Goal: Information Seeking & Learning: Learn about a topic

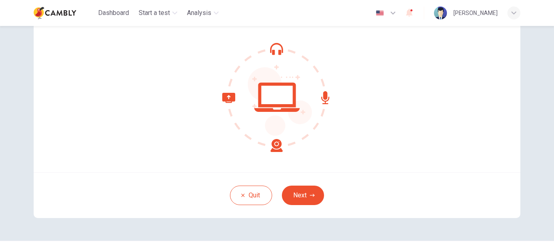
scroll to position [51, 0]
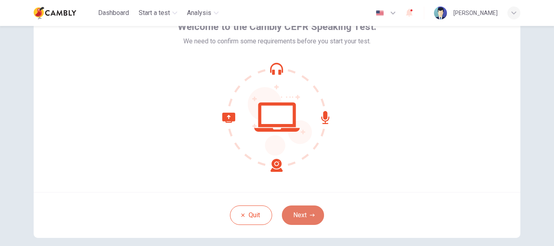
click at [310, 218] on button "Next" at bounding box center [303, 215] width 42 height 19
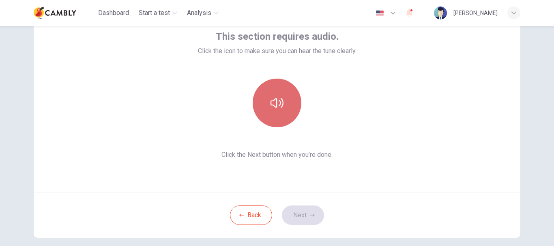
click at [278, 100] on icon "button" at bounding box center [277, 103] width 13 height 13
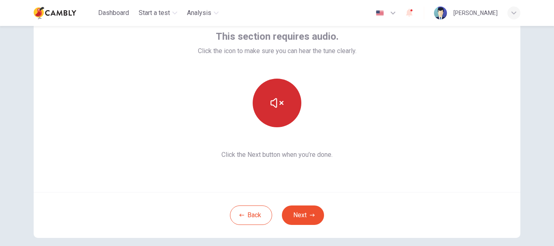
click at [281, 106] on icon "button" at bounding box center [277, 103] width 13 height 13
click at [277, 109] on icon "button" at bounding box center [277, 103] width 13 height 13
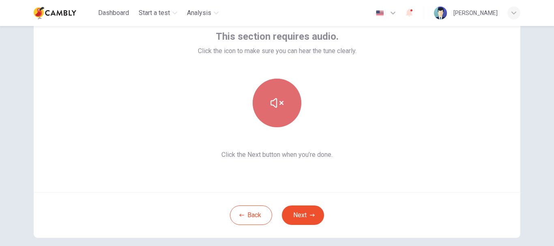
click at [276, 106] on icon "button" at bounding box center [277, 103] width 13 height 13
click at [277, 108] on icon "button" at bounding box center [277, 103] width 13 height 13
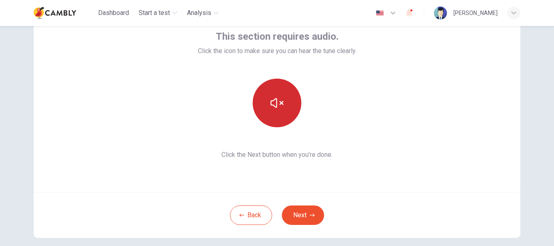
click at [286, 109] on button "button" at bounding box center [277, 103] width 49 height 49
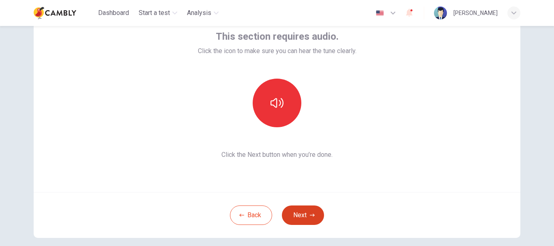
click at [311, 211] on button "Next" at bounding box center [303, 215] width 42 height 19
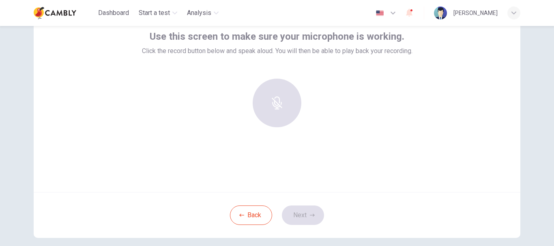
click at [238, 80] on div at bounding box center [277, 103] width 88 height 49
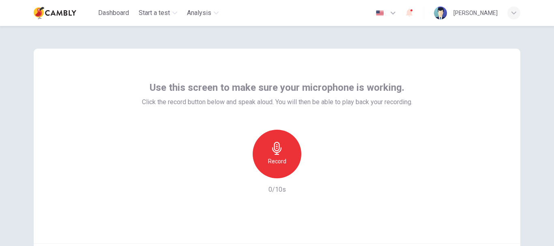
click at [267, 155] on div "Record" at bounding box center [277, 154] width 49 height 49
click at [316, 172] on icon "button" at bounding box center [314, 172] width 8 height 8
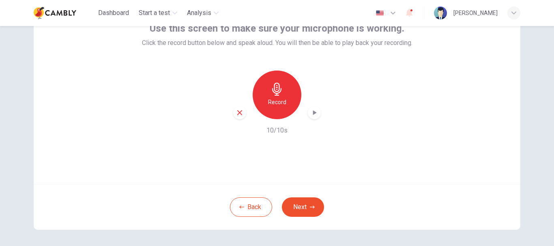
scroll to position [92, 0]
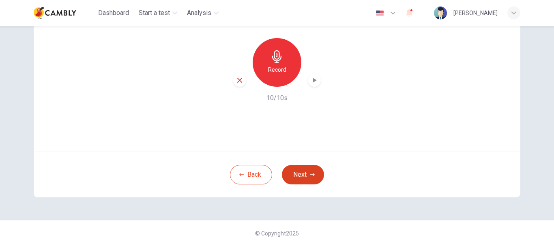
click at [303, 178] on button "Next" at bounding box center [303, 174] width 42 height 19
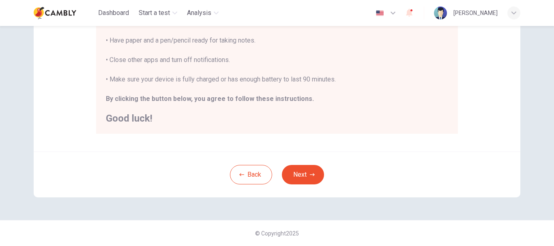
scroll to position [0, 0]
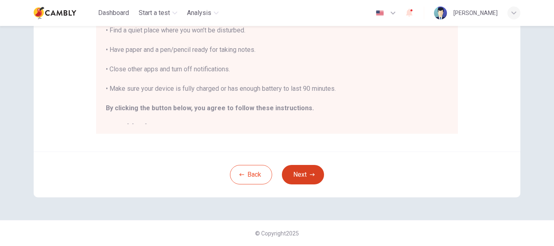
click at [312, 176] on icon "button" at bounding box center [312, 174] width 5 height 5
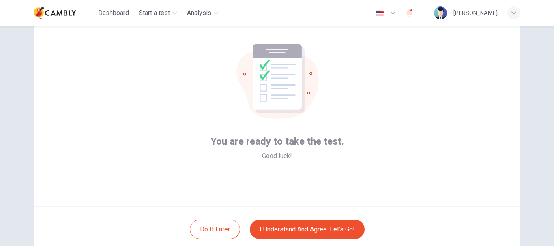
scroll to position [51, 0]
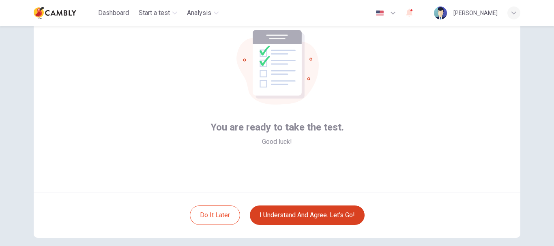
click at [296, 217] on button "I understand and agree. Let’s go!" at bounding box center [307, 215] width 115 height 19
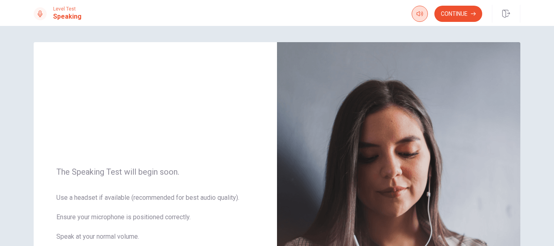
click at [419, 14] on icon "button" at bounding box center [420, 14] width 6 height 6
click at [421, 17] on icon "button" at bounding box center [420, 14] width 6 height 6
click at [362, 33] on div "The Speaking Test will begin soon. Use a headset if available (recommended for …" at bounding box center [277, 136] width 554 height 220
click at [452, 18] on button "Continue" at bounding box center [458, 14] width 48 height 16
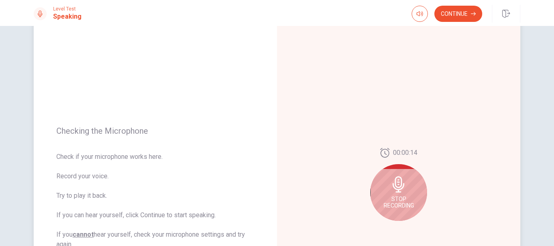
scroll to position [41, 0]
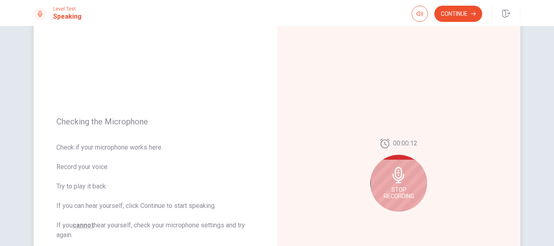
click at [407, 175] on div "Stop Recording" at bounding box center [398, 183] width 57 height 57
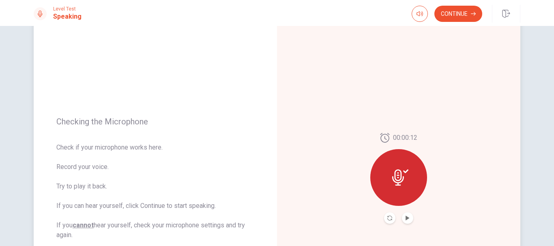
click at [403, 177] on icon at bounding box center [400, 178] width 16 height 16
click at [408, 216] on icon "Play Audio" at bounding box center [407, 218] width 5 height 5
click at [398, 176] on icon at bounding box center [400, 178] width 16 height 16
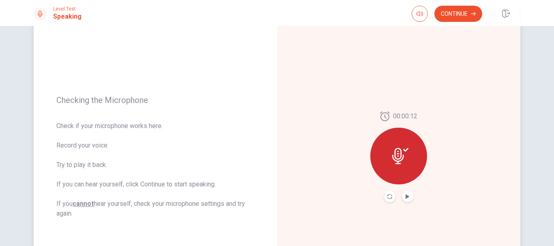
scroll to position [81, 0]
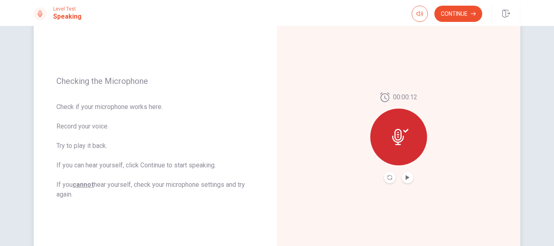
click at [387, 181] on button "Record Again" at bounding box center [389, 177] width 11 height 11
click at [409, 180] on button "Play Audio" at bounding box center [407, 177] width 11 height 11
click at [458, 11] on button "Continue" at bounding box center [458, 14] width 48 height 16
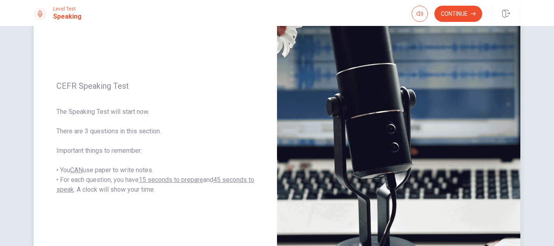
scroll to position [30, 0]
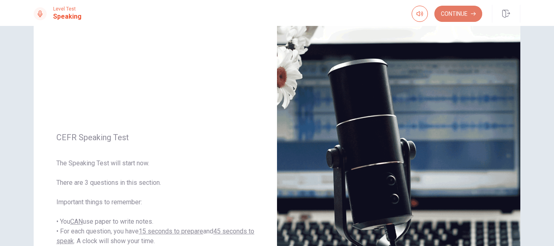
click at [467, 13] on button "Continue" at bounding box center [458, 14] width 48 height 16
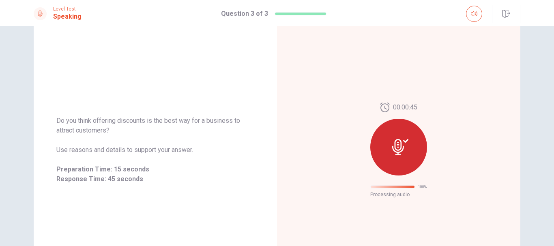
scroll to position [49, 0]
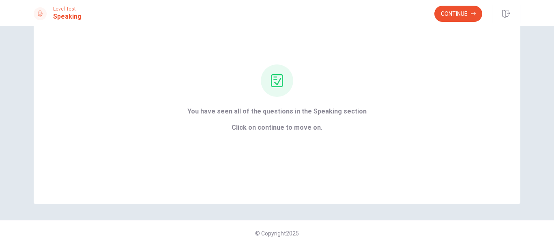
click at [458, 15] on button "Continue" at bounding box center [458, 14] width 48 height 16
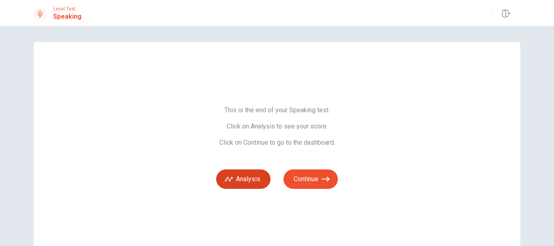
click at [245, 174] on button "Analysis" at bounding box center [243, 179] width 54 height 19
